Goal: Information Seeking & Learning: Learn about a topic

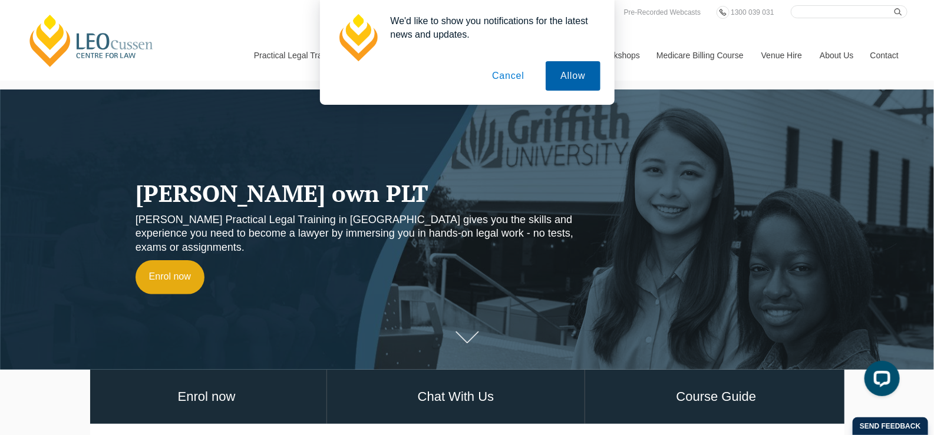
click at [580, 72] on button "Allow" at bounding box center [572, 75] width 54 height 29
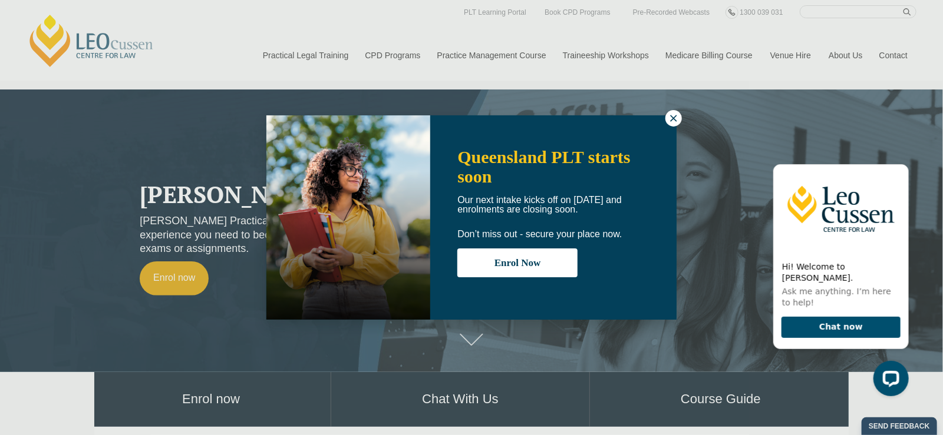
click at [675, 118] on icon at bounding box center [673, 118] width 11 height 11
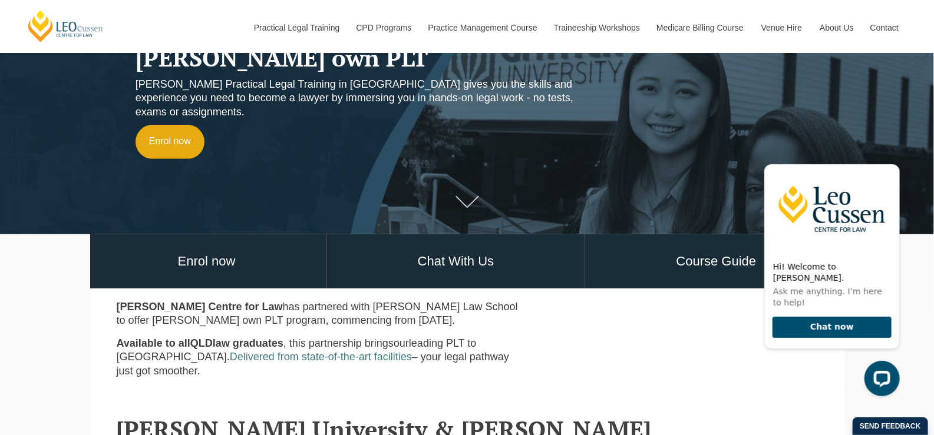
scroll to position [177, 0]
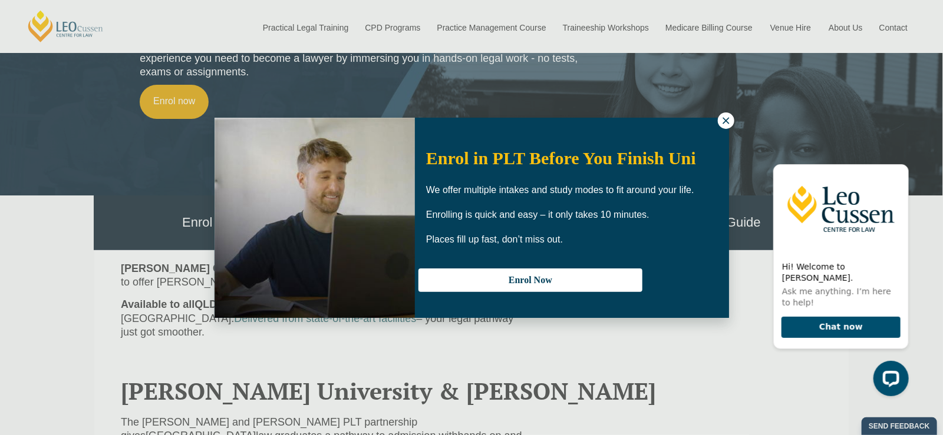
click at [724, 116] on icon at bounding box center [725, 120] width 11 height 11
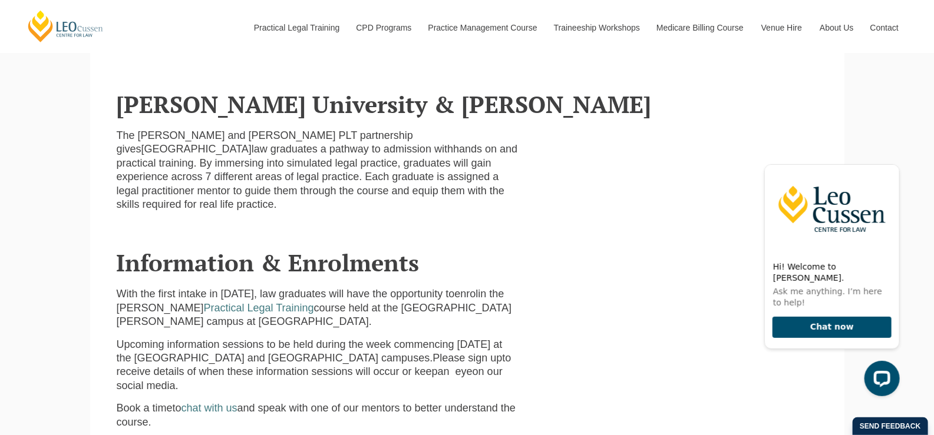
scroll to position [412, 0]
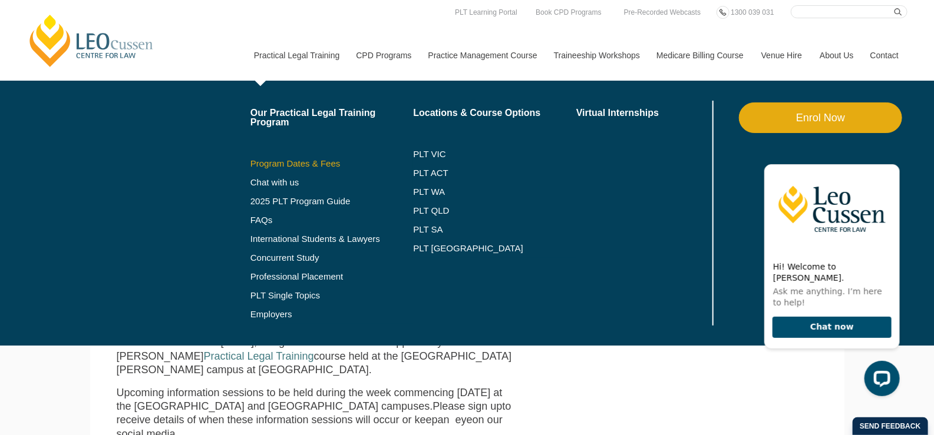
click at [320, 163] on link "Program Dates & Fees" at bounding box center [331, 163] width 163 height 9
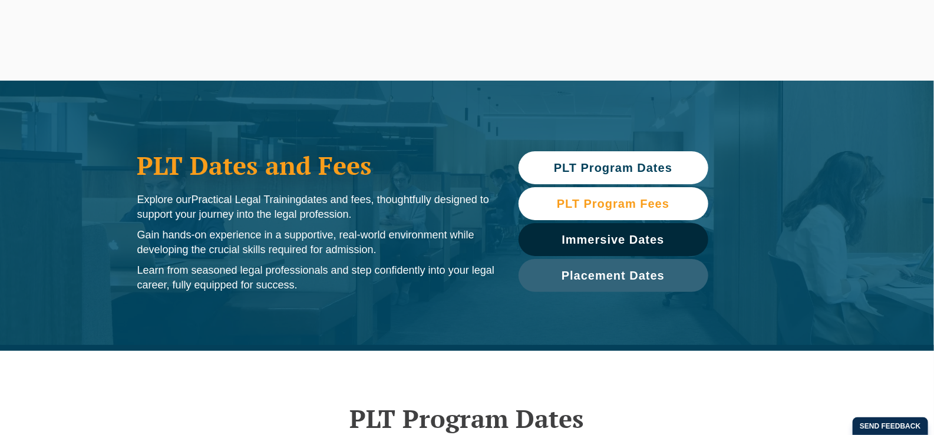
click at [656, 200] on span "PLT Program Fees" at bounding box center [613, 204] width 113 height 12
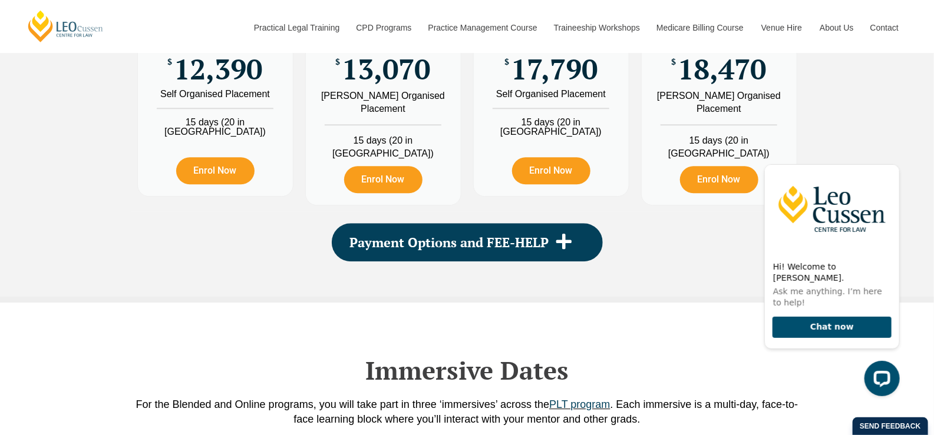
scroll to position [1545, 0]
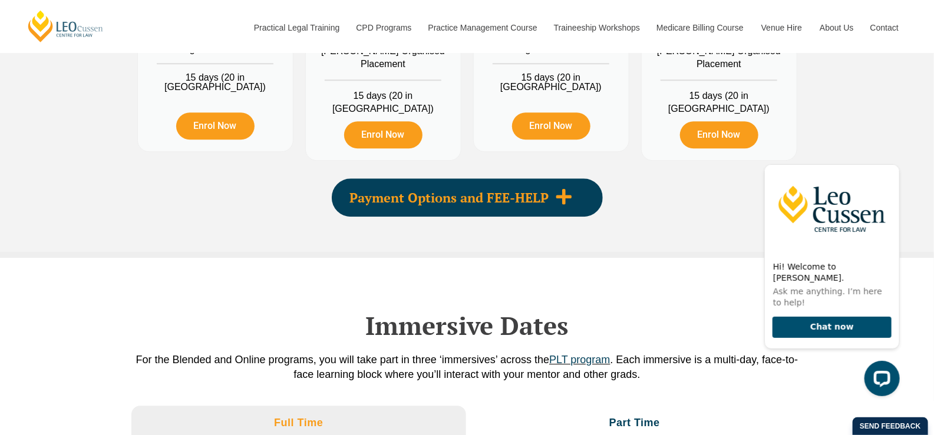
click at [570, 189] on icon at bounding box center [564, 197] width 18 height 18
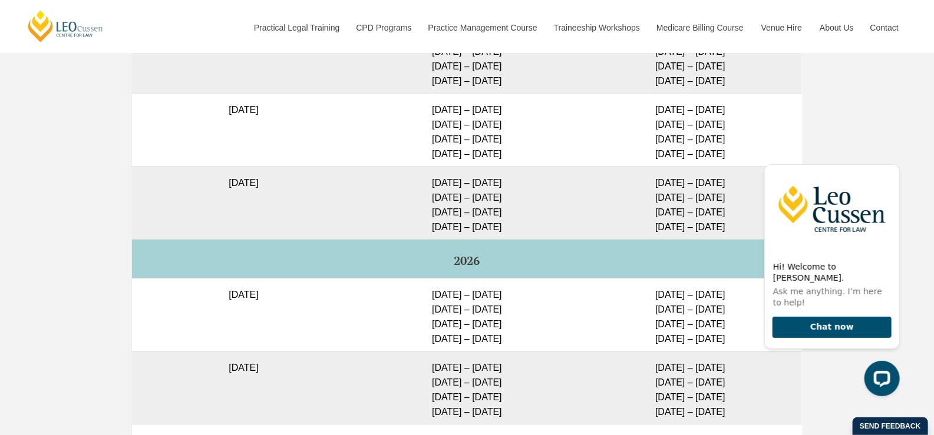
scroll to position [3371, 0]
